Goal: Transaction & Acquisition: Purchase product/service

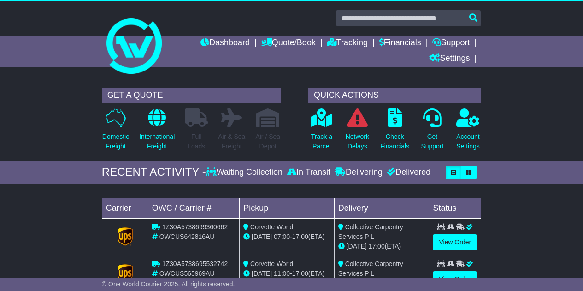
scroll to position [101, 0]
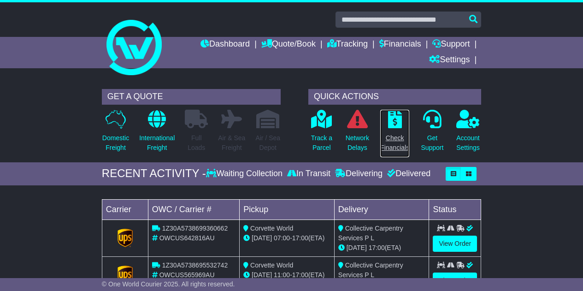
click at [393, 142] on p "Check Financials" at bounding box center [394, 142] width 29 height 19
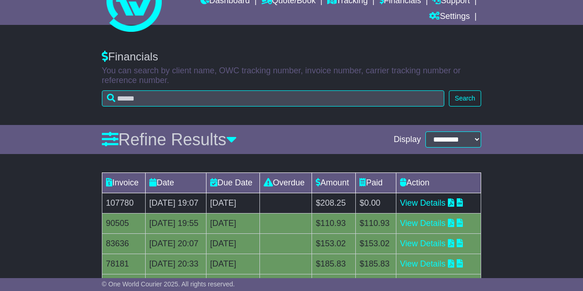
scroll to position [92, 0]
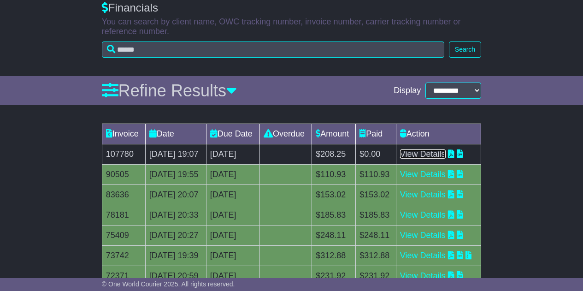
click at [441, 159] on link "View Details" at bounding box center [423, 153] width 46 height 9
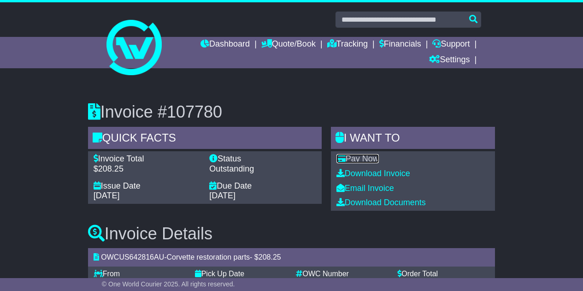
click at [365, 160] on link "Pay Now" at bounding box center [357, 158] width 42 height 9
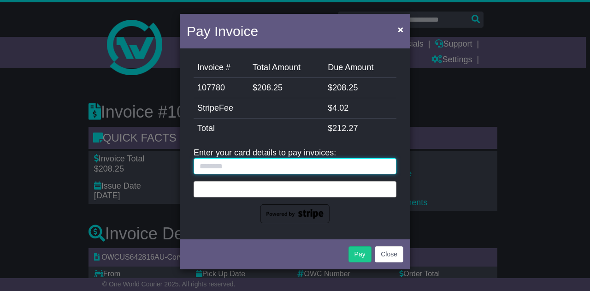
click at [216, 165] on input "text" at bounding box center [295, 166] width 203 height 16
type input "**********"
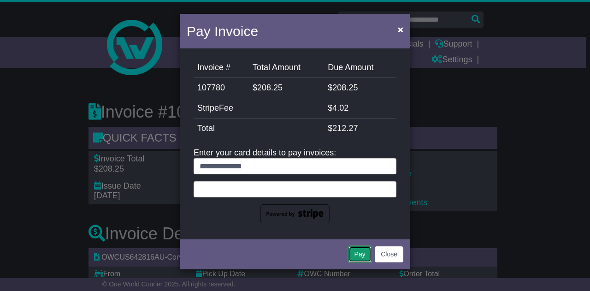
click at [362, 256] on button "Pay" at bounding box center [359, 254] width 23 height 16
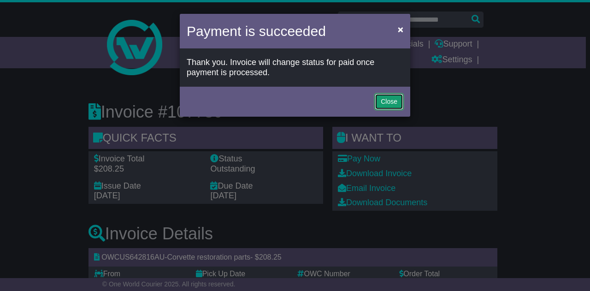
click at [389, 102] on button "Close" at bounding box center [389, 102] width 29 height 16
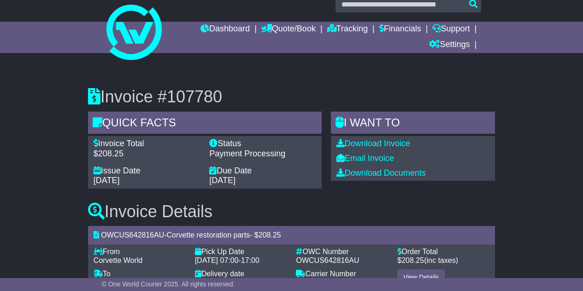
scroll to position [53, 0]
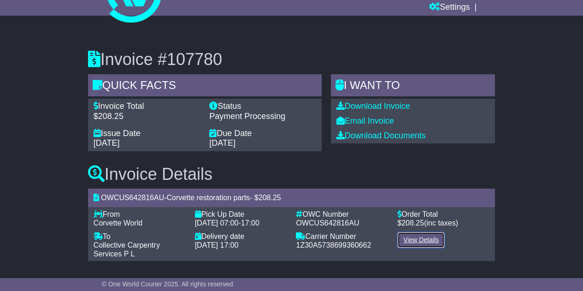
click at [418, 238] on link "View Details" at bounding box center [420, 240] width 47 height 16
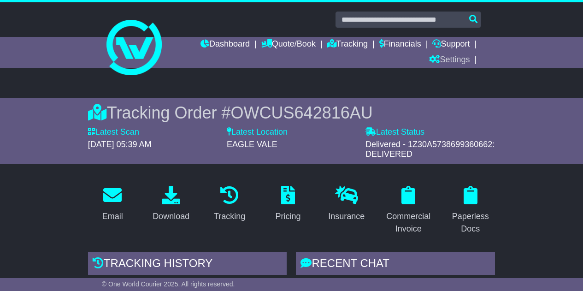
click at [454, 56] on link "Settings" at bounding box center [449, 61] width 41 height 16
click at [450, 77] on link "Settings" at bounding box center [465, 76] width 73 height 10
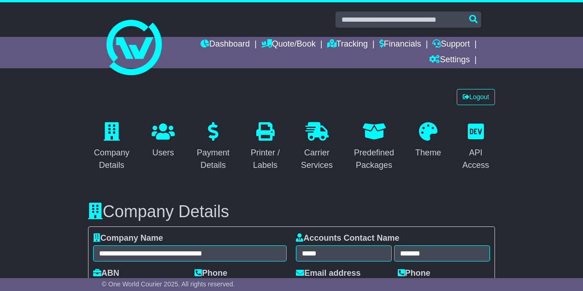
select select "**********"
select select "**"
click at [477, 99] on link "Logout" at bounding box center [476, 97] width 38 height 16
